Goal: Task Accomplishment & Management: Use online tool/utility

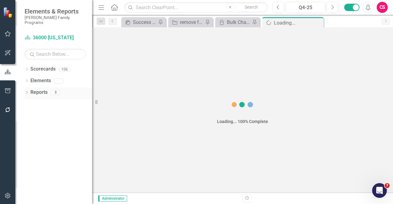
click at [38, 89] on link "Reports" at bounding box center [38, 92] width 17 height 7
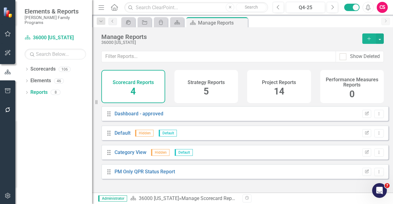
click at [201, 88] on div "Strategy Reports 5" at bounding box center [206, 86] width 64 height 33
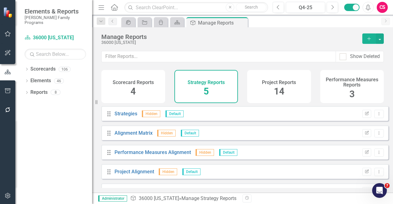
click at [266, 91] on div "Project Reports 14" at bounding box center [279, 86] width 64 height 33
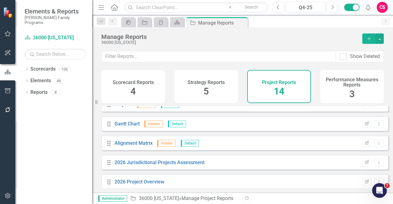
scroll to position [188, 0]
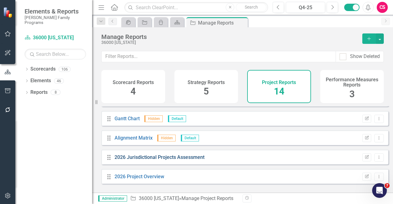
click at [163, 160] on link "2026 Jurisdictional Projects Assessment" at bounding box center [159, 157] width 90 height 6
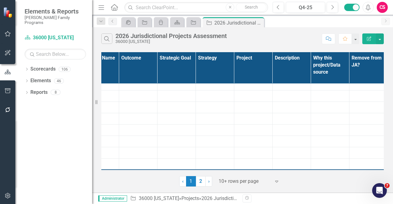
scroll to position [32, 0]
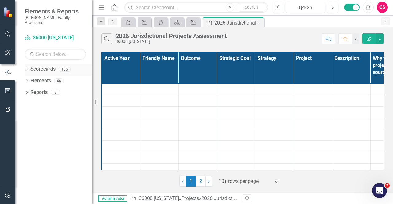
click at [42, 66] on link "Scorecards" at bounding box center [42, 69] width 25 height 7
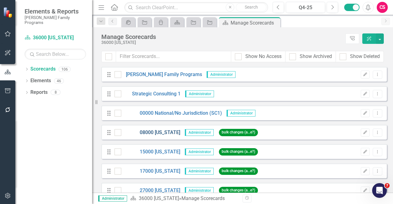
click at [152, 133] on link "08000 [US_STATE]" at bounding box center [150, 132] width 59 height 7
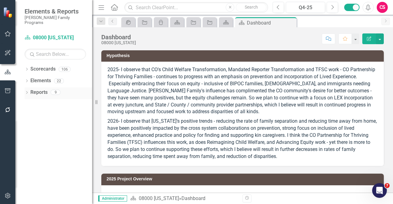
click at [37, 89] on link "Reports" at bounding box center [38, 92] width 17 height 7
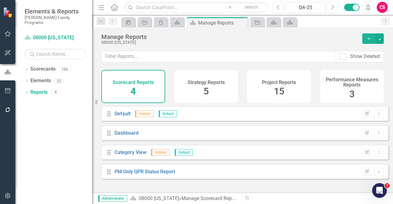
click at [280, 87] on span "15" at bounding box center [279, 91] width 10 height 11
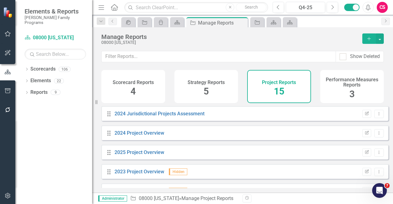
scroll to position [207, 0]
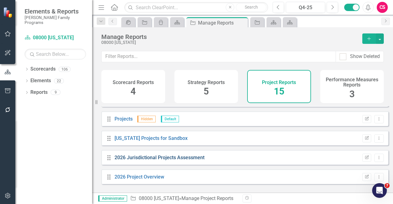
click at [159, 161] on link "2026 Jurisdictional Projects Assessment" at bounding box center [159, 158] width 90 height 6
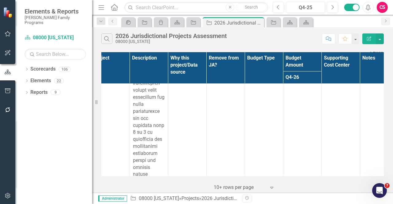
scroll to position [516, 202]
click at [39, 89] on link "Reports" at bounding box center [38, 92] width 17 height 7
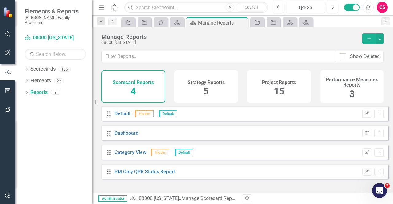
click at [264, 86] on div "Project Reports 15" at bounding box center [279, 86] width 64 height 33
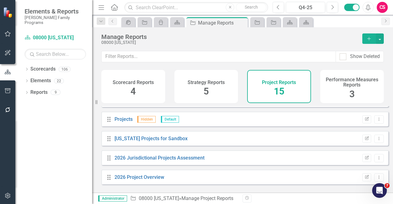
scroll to position [207, 0]
click at [144, 180] on link "2026 Project Overview" at bounding box center [139, 177] width 50 height 6
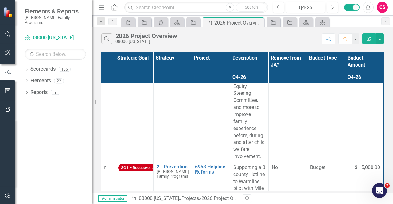
scroll to position [616, 68]
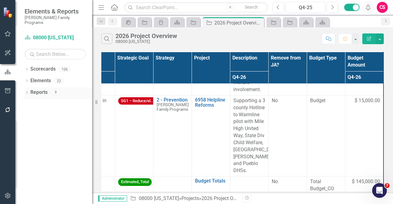
click at [44, 91] on link "Reports" at bounding box center [38, 92] width 17 height 7
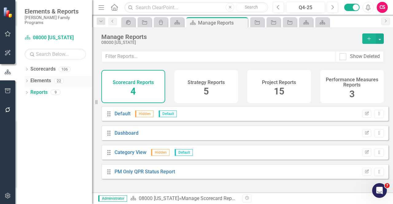
click at [41, 77] on link "Elements" at bounding box center [40, 80] width 21 height 7
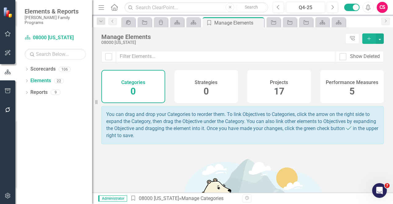
click at [281, 79] on div "Projects" at bounding box center [279, 81] width 18 height 7
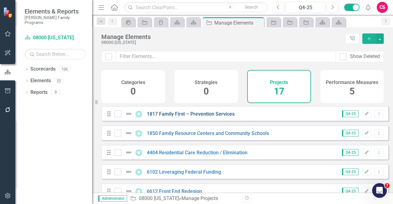
click at [160, 117] on link "1817 Family First – Prevention Services" at bounding box center [191, 114] width 88 height 6
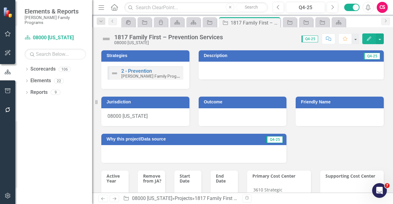
click at [367, 41] on button "Edit" at bounding box center [369, 38] width 14 height 11
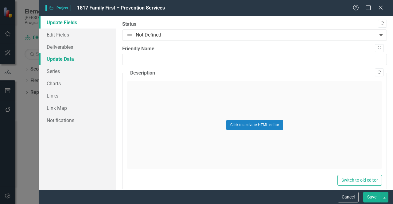
click at [66, 62] on link "Update Data" at bounding box center [77, 59] width 77 height 12
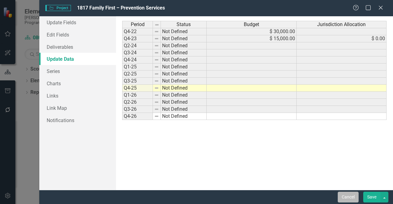
click at [351, 202] on button "Cancel" at bounding box center [348, 197] width 21 height 11
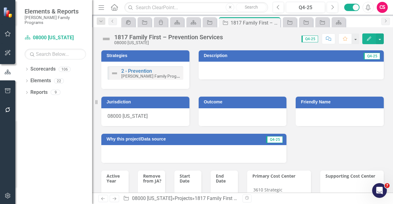
click at [7, 196] on icon "button" at bounding box center [8, 195] width 6 height 5
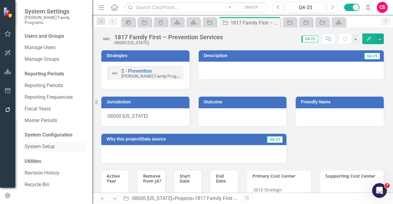
click at [40, 146] on div "System Setup" at bounding box center [55, 147] width 61 height 10
click at [44, 143] on link "System Setup" at bounding box center [55, 146] width 61 height 7
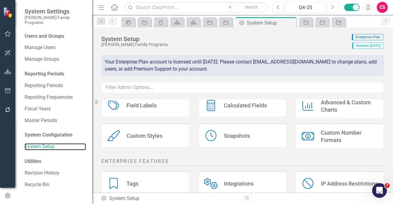
scroll to position [125, 0]
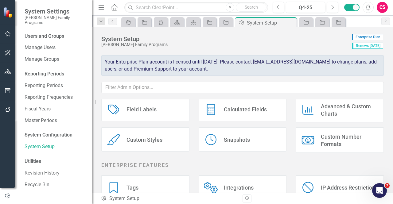
click at [237, 115] on div "Calculated Fields Calculated Fields" at bounding box center [243, 109] width 88 height 25
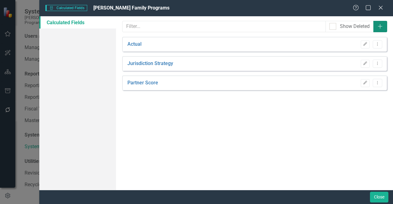
click at [382, 30] on button "Add" at bounding box center [380, 26] width 14 height 11
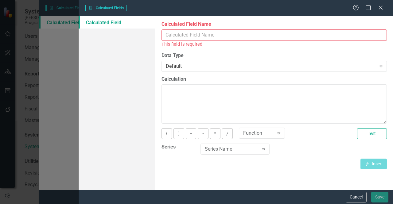
click at [198, 37] on input "Calculated Field Name" at bounding box center [273, 34] width 225 height 11
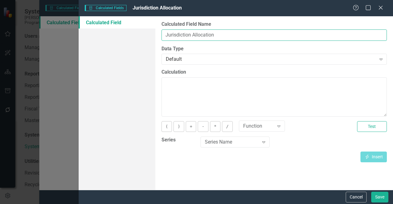
type input "Jurisdiction Allocation"
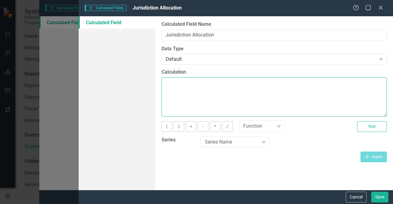
click at [181, 86] on textarea "Calculation" at bounding box center [273, 96] width 225 height 39
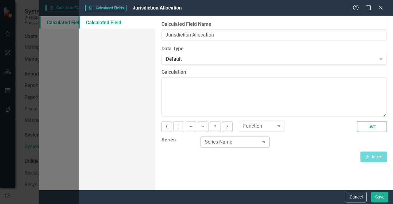
click at [223, 143] on div "Series Name" at bounding box center [232, 142] width 54 height 7
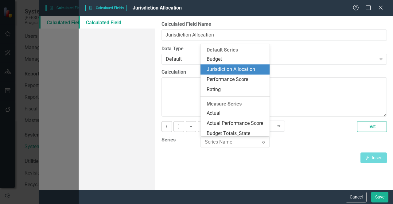
click at [215, 71] on div "Jurisdiction Allocation" at bounding box center [236, 69] width 59 height 7
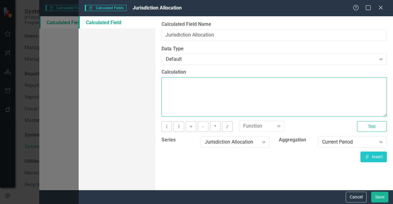
click at [190, 95] on textarea "Calculation" at bounding box center [273, 96] width 225 height 39
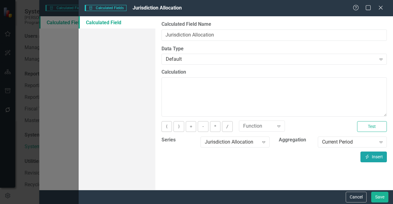
click at [371, 159] on button "Insert Insert" at bounding box center [373, 157] width 26 height 11
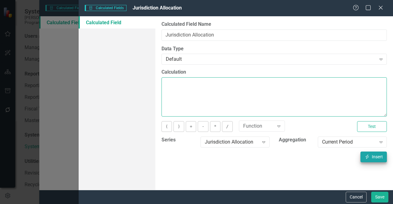
type textarea "[Jurisdiction Allocation][CurrentPeriod]"
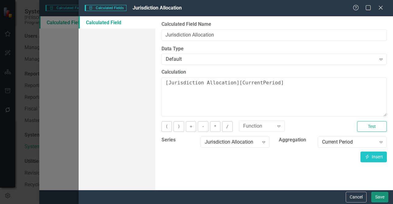
click at [381, 197] on button "Save" at bounding box center [379, 197] width 17 height 11
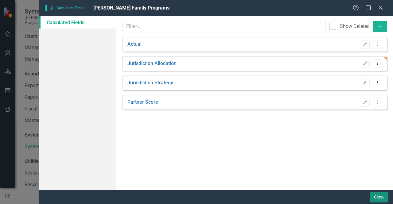
click at [371, 197] on button "Close" at bounding box center [379, 197] width 18 height 11
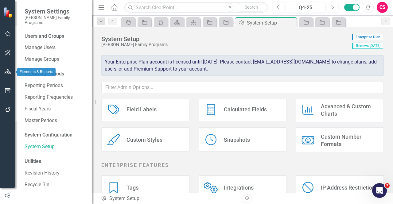
click at [7, 72] on icon "button" at bounding box center [8, 71] width 6 height 5
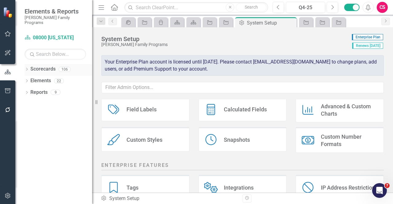
click at [47, 67] on link "Scorecards" at bounding box center [42, 69] width 25 height 7
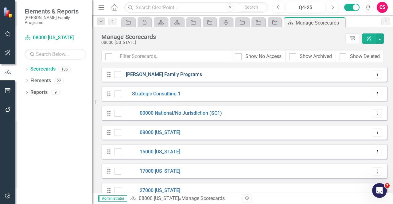
click at [133, 76] on link "[PERSON_NAME] Family Programs" at bounding box center [161, 74] width 81 height 7
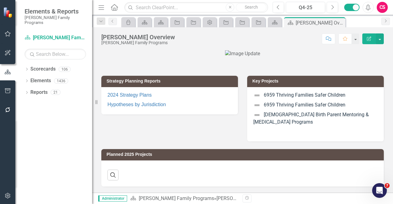
scroll to position [6, 0]
click at [37, 78] on link "Elements" at bounding box center [40, 80] width 21 height 7
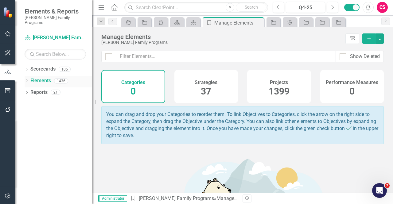
click at [27, 80] on icon "Dropdown" at bounding box center [27, 81] width 4 height 3
